Goal: Complete application form

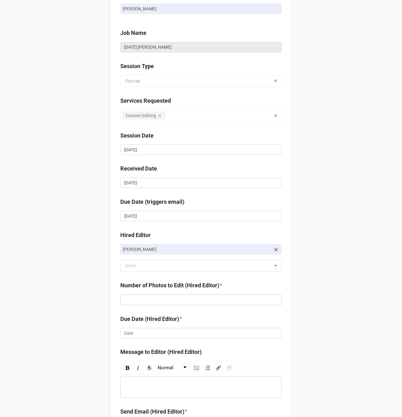
scroll to position [53, 0]
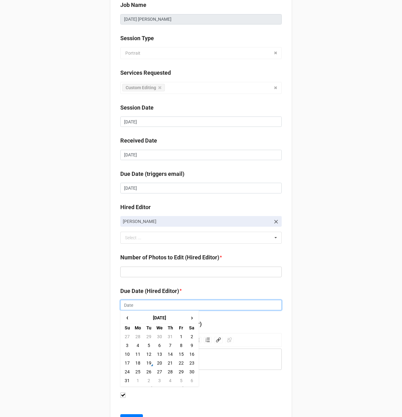
click at [135, 303] on input "text" at bounding box center [200, 305] width 161 height 11
drag, startPoint x: 165, startPoint y: 362, endPoint x: 151, endPoint y: 337, distance: 28.2
click at [165, 362] on td "21" at bounding box center [170, 362] width 11 height 9
type input "[DATE]"
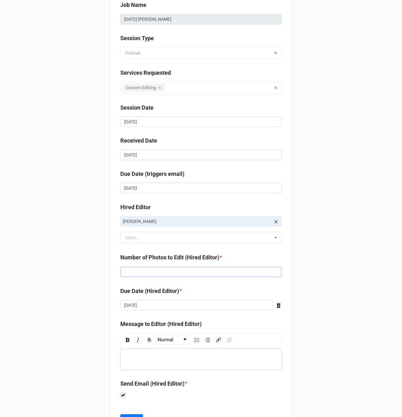
click at [142, 273] on input "text" at bounding box center [200, 272] width 161 height 11
type input "139"
click at [66, 266] on div "Client Andrea Flanagan Job Name 08/18/2025 Charlie Smith Session Type Portrait …" at bounding box center [201, 197] width 402 height 501
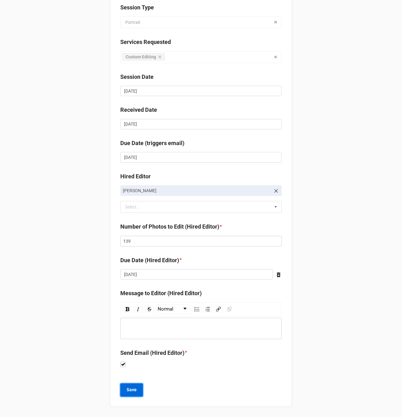
click at [127, 392] on b "Save" at bounding box center [132, 389] width 10 height 7
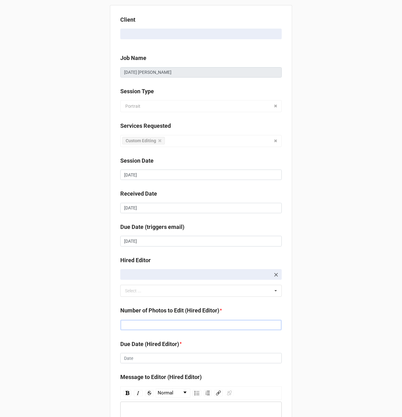
click at [136, 328] on input "text" at bounding box center [200, 325] width 161 height 11
type input "213"
click at [137, 353] on input "text" at bounding box center [200, 358] width 161 height 11
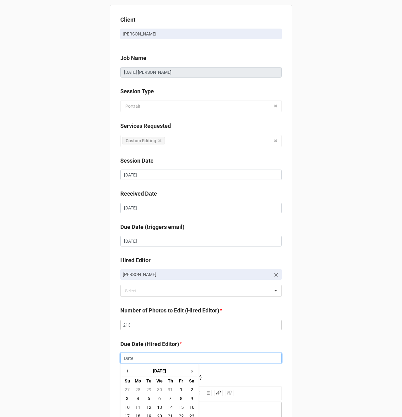
scroll to position [78, 0]
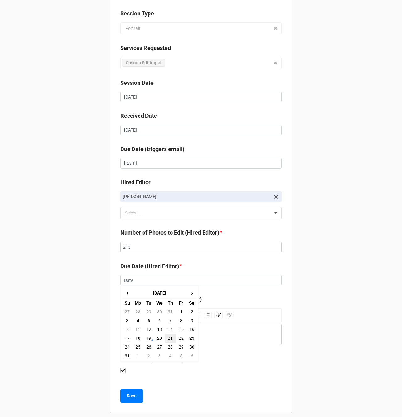
click at [166, 339] on td "21" at bounding box center [170, 338] width 11 height 9
type input "[DATE]"
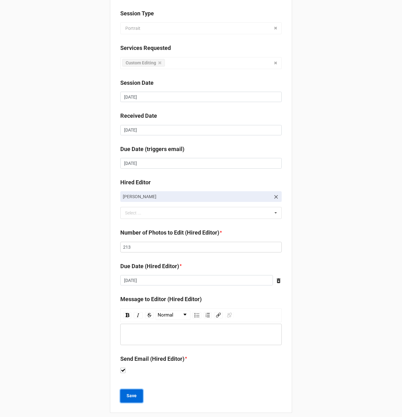
click at [131, 394] on b "Save" at bounding box center [132, 395] width 10 height 7
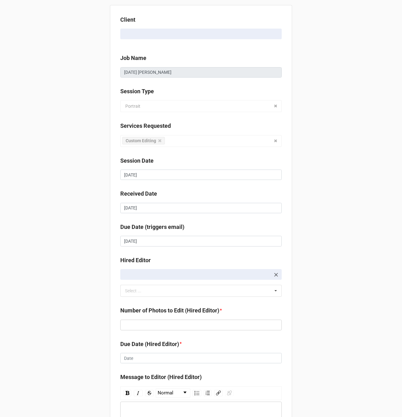
scroll to position [62, 0]
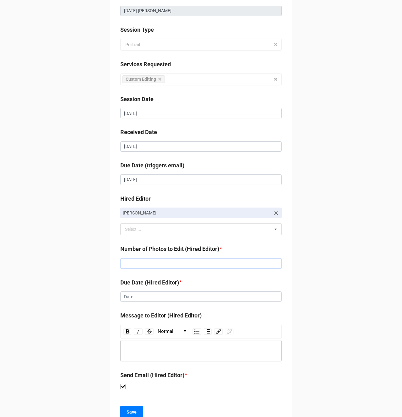
click at [137, 262] on input "text" at bounding box center [200, 263] width 161 height 11
type input "142"
click at [131, 298] on input "text" at bounding box center [200, 296] width 161 height 11
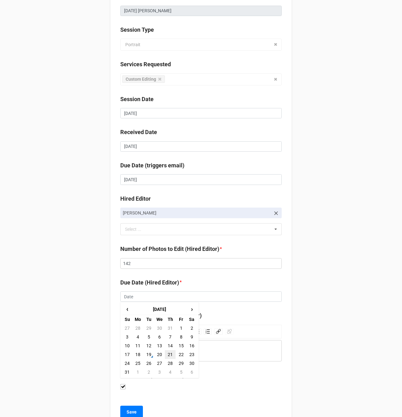
click at [171, 355] on td "21" at bounding box center [170, 354] width 11 height 9
type input "[DATE]"
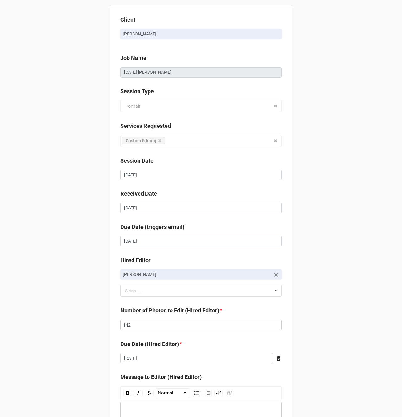
scroll to position [84, 0]
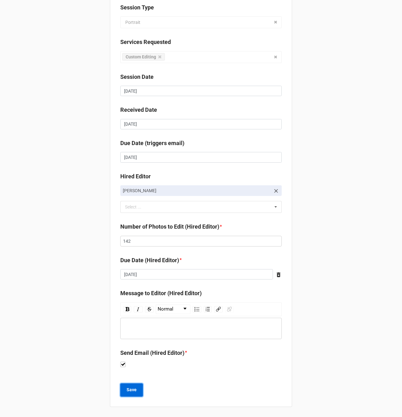
click at [131, 391] on b "Save" at bounding box center [132, 389] width 10 height 7
